Goal: Obtain resource: Obtain resource

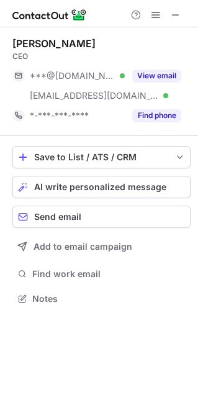
scroll to position [290, 198]
click at [175, 14] on span at bounding box center [176, 15] width 10 height 10
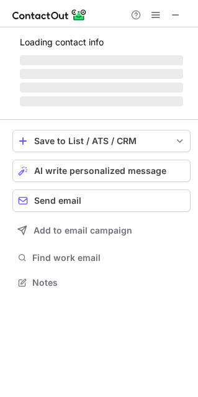
scroll to position [290, 198]
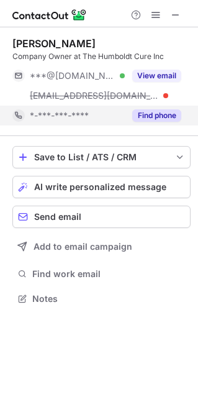
click at [146, 113] on button "Find phone" at bounding box center [156, 115] width 49 height 12
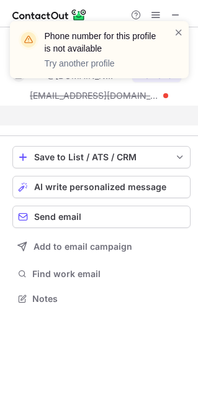
scroll to position [270, 198]
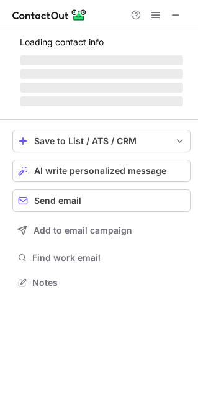
scroll to position [290, 198]
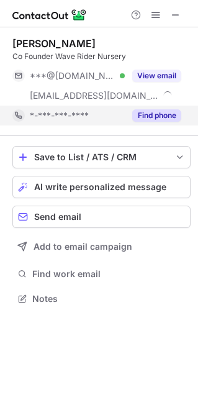
click at [145, 116] on button "Find phone" at bounding box center [156, 115] width 49 height 12
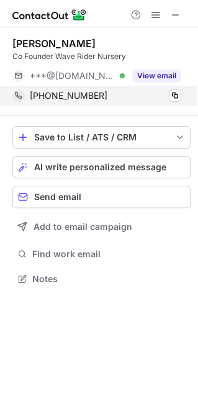
scroll to position [270, 198]
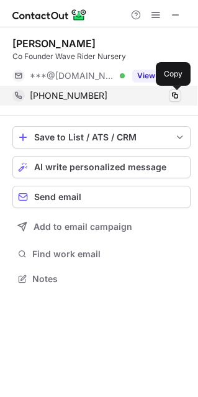
click at [172, 93] on span at bounding box center [175, 96] width 10 height 10
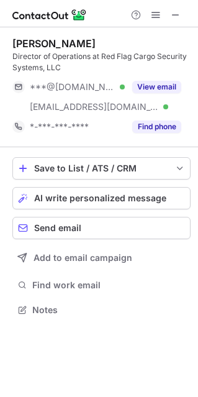
scroll to position [6, 6]
